Goal: Transaction & Acquisition: Book appointment/travel/reservation

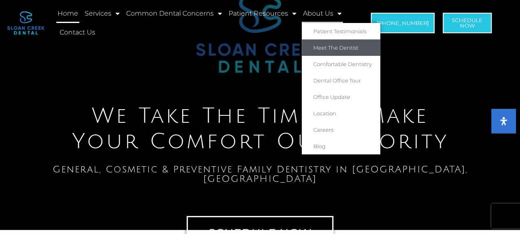
click at [329, 49] on link "Meet The Dentist" at bounding box center [341, 47] width 79 height 16
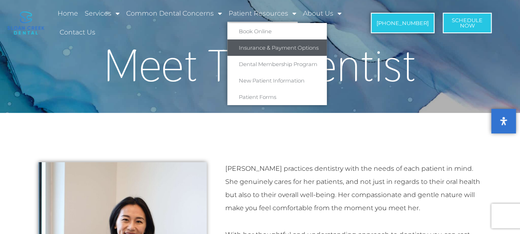
click at [266, 44] on link "Insurance & Payment Options" at bounding box center [277, 47] width 100 height 16
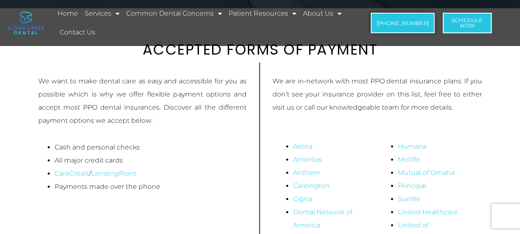
scroll to position [165, 0]
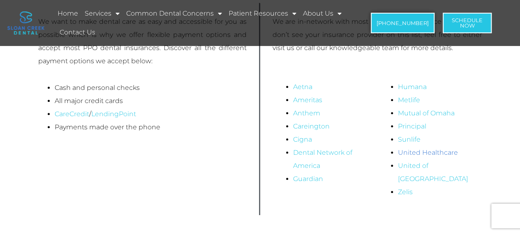
click at [419, 152] on link "United Healthcare" at bounding box center [428, 153] width 60 height 8
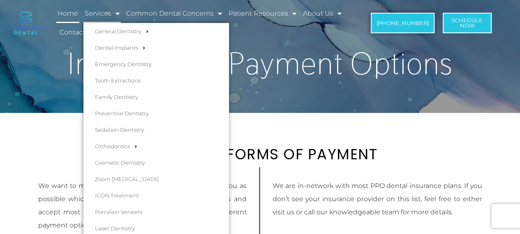
click at [73, 15] on link "Home" at bounding box center [67, 13] width 23 height 19
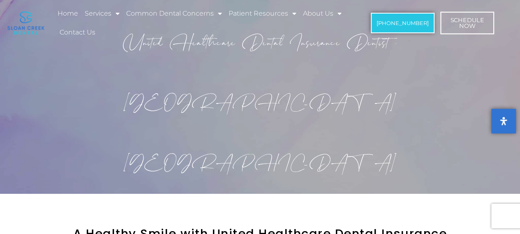
click at [463, 23] on span "Schedule Now" at bounding box center [467, 23] width 34 height 12
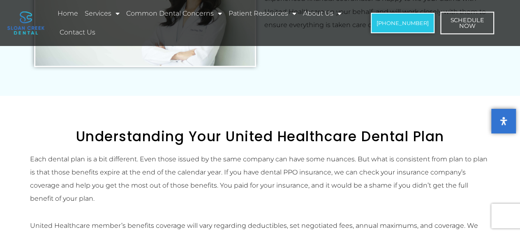
scroll to position [494, 0]
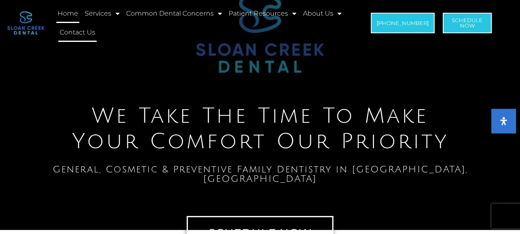
click at [83, 33] on link "Contact Us" at bounding box center [77, 32] width 38 height 19
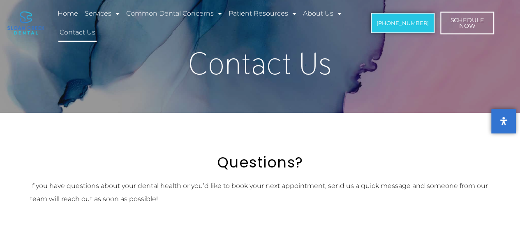
click at [459, 27] on span "Schedule Now" at bounding box center [467, 23] width 34 height 12
